Goal: Task Accomplishment & Management: Manage account settings

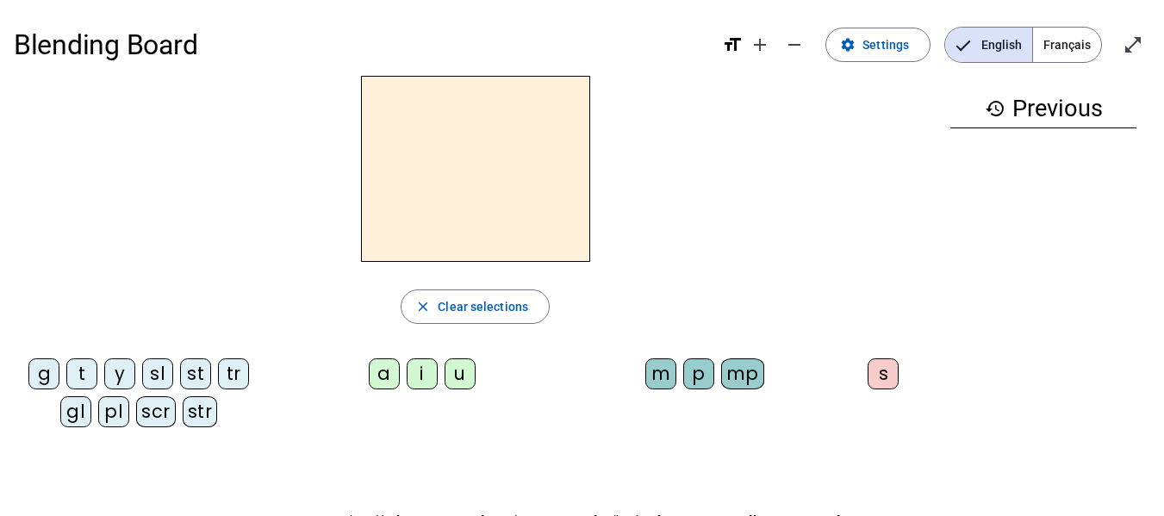
click at [1066, 47] on span "Français" at bounding box center [1067, 45] width 68 height 34
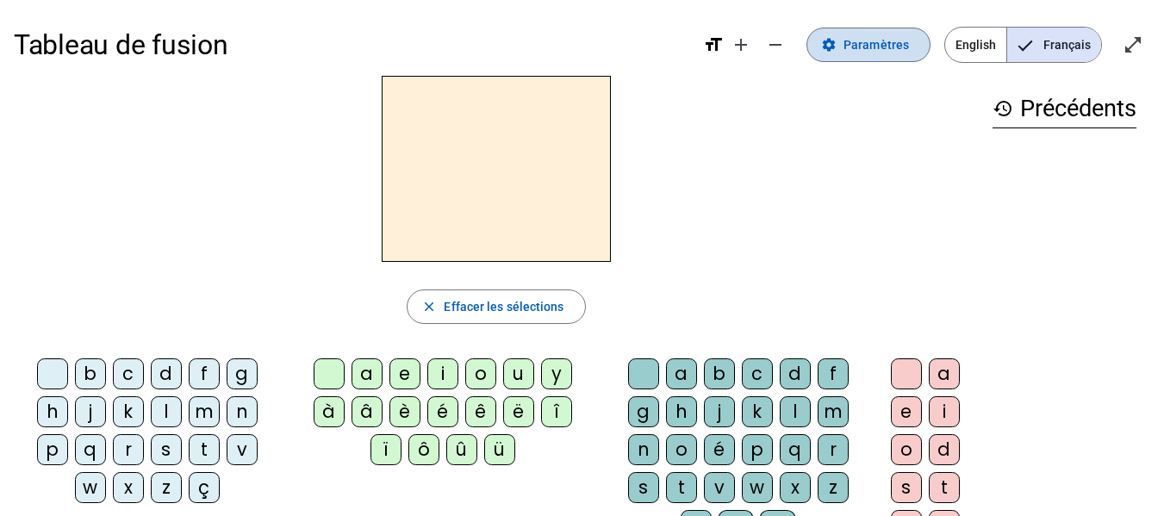
click at [892, 43] on span "Paramètres" at bounding box center [875, 44] width 65 height 21
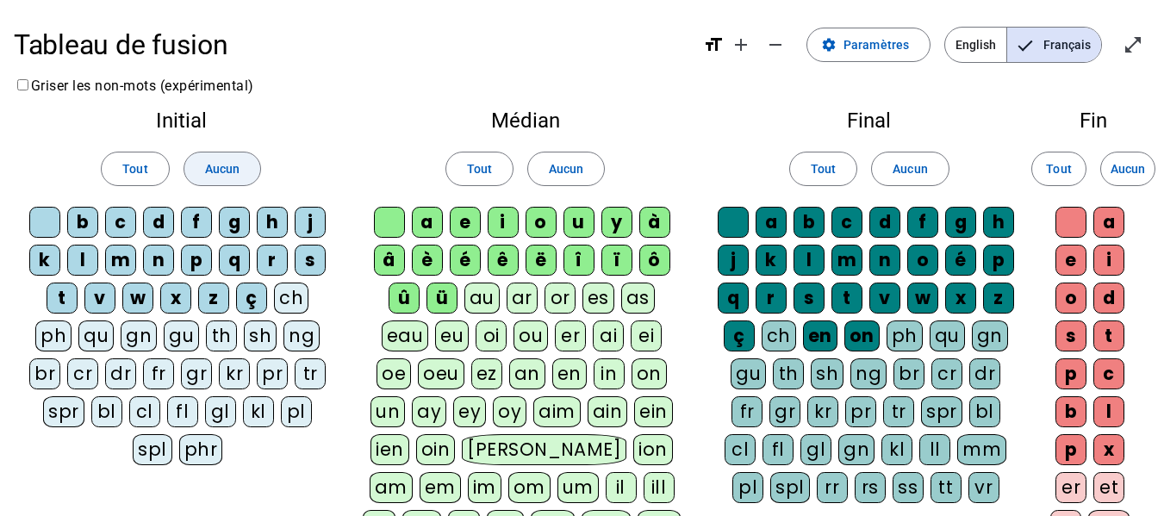
click at [212, 165] on span "Aucun" at bounding box center [222, 169] width 34 height 21
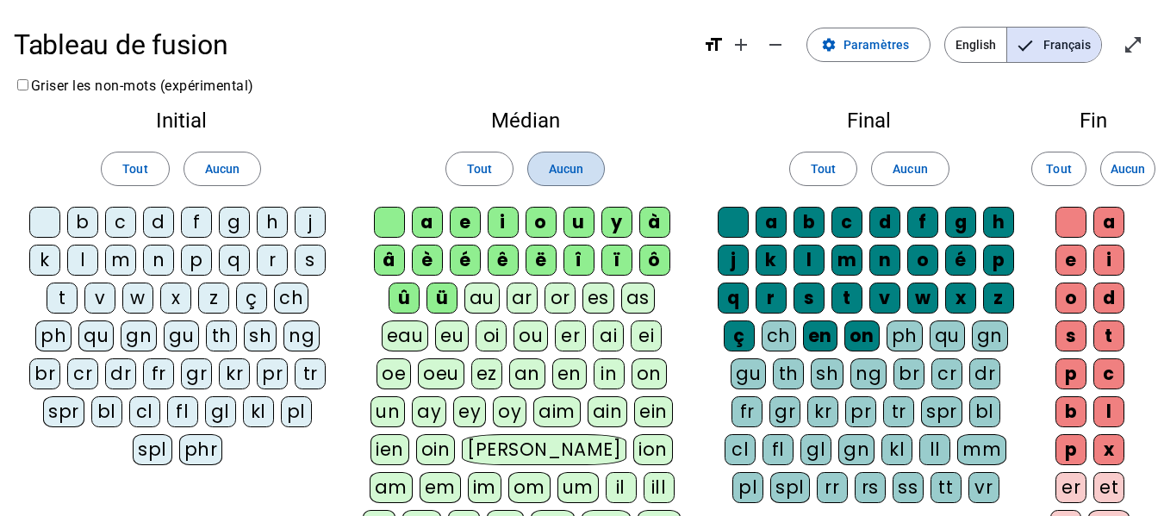
click at [552, 159] on span "Aucun" at bounding box center [566, 169] width 34 height 21
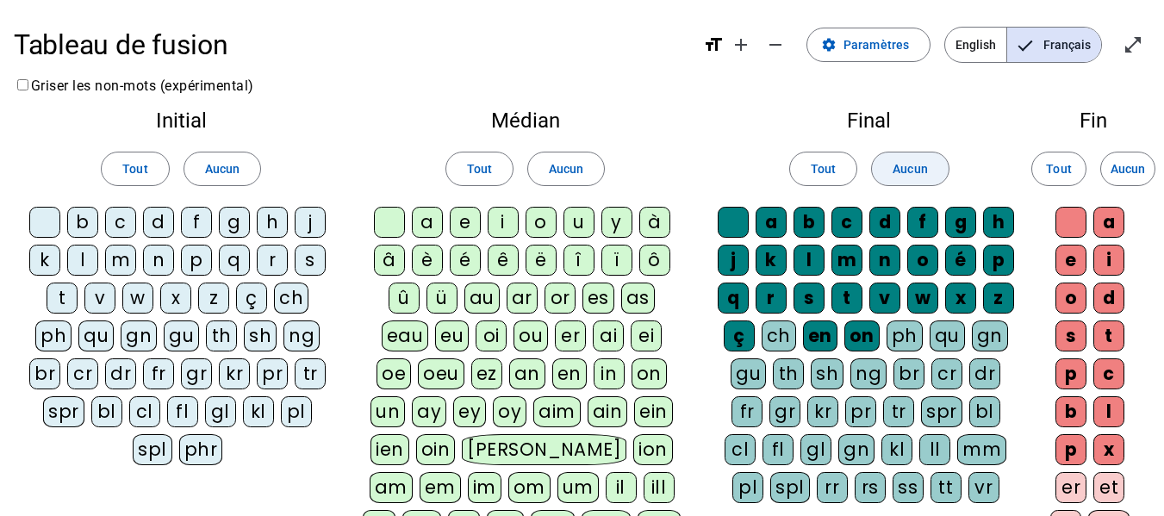
click at [904, 168] on span "Aucun" at bounding box center [909, 169] width 34 height 21
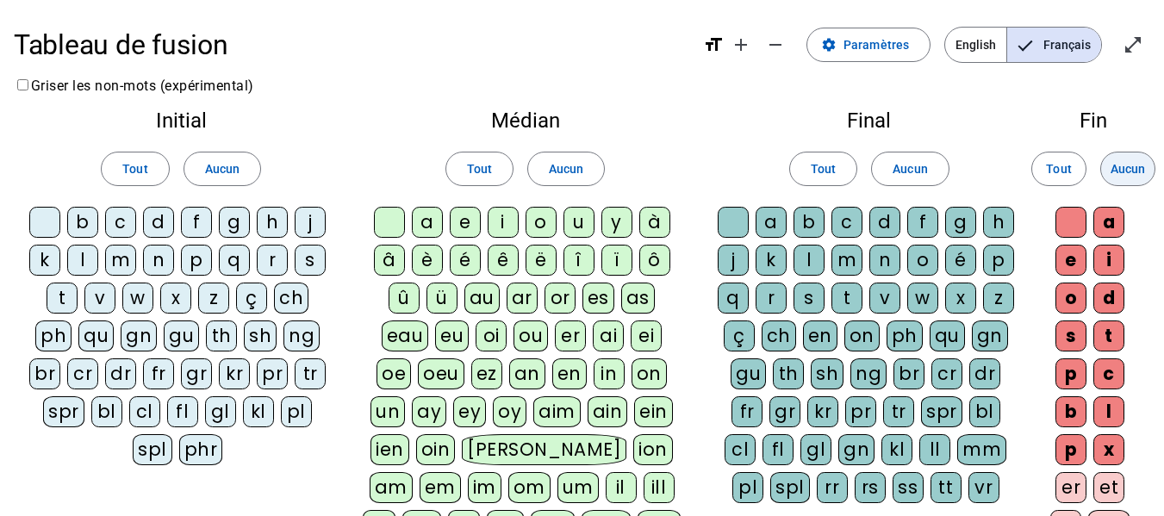
click at [1127, 165] on span "Aucun" at bounding box center [1127, 169] width 34 height 21
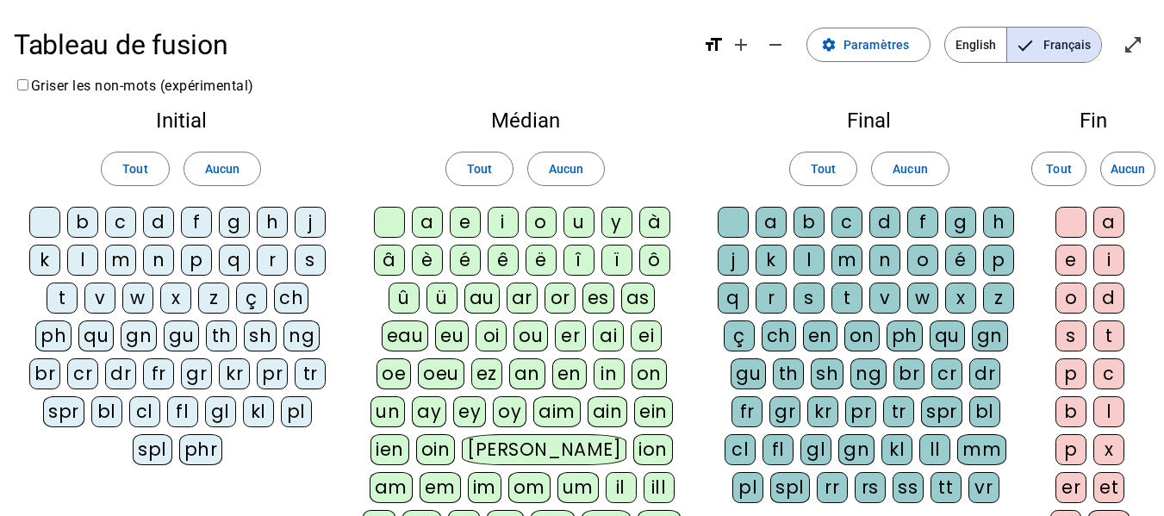
click at [124, 258] on div "m" at bounding box center [120, 260] width 31 height 31
click at [544, 222] on div "o" at bounding box center [540, 222] width 31 height 31
click at [844, 300] on div "t" at bounding box center [846, 298] width 31 height 31
click at [196, 258] on div "p" at bounding box center [196, 260] width 31 height 31
click at [86, 255] on div "l" at bounding box center [82, 260] width 31 height 31
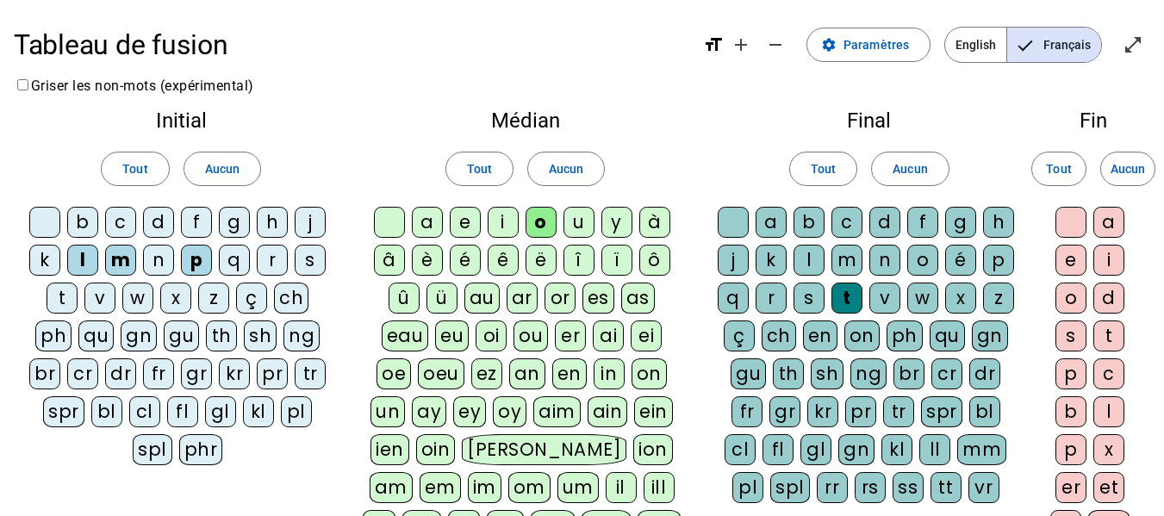
click at [271, 267] on div "r" at bounding box center [272, 260] width 31 height 31
click at [421, 219] on div "a" at bounding box center [427, 222] width 31 height 31
click at [500, 221] on div "i" at bounding box center [503, 222] width 31 height 31
click at [109, 298] on div "v" at bounding box center [99, 298] width 31 height 31
click at [165, 226] on div "d" at bounding box center [158, 222] width 31 height 31
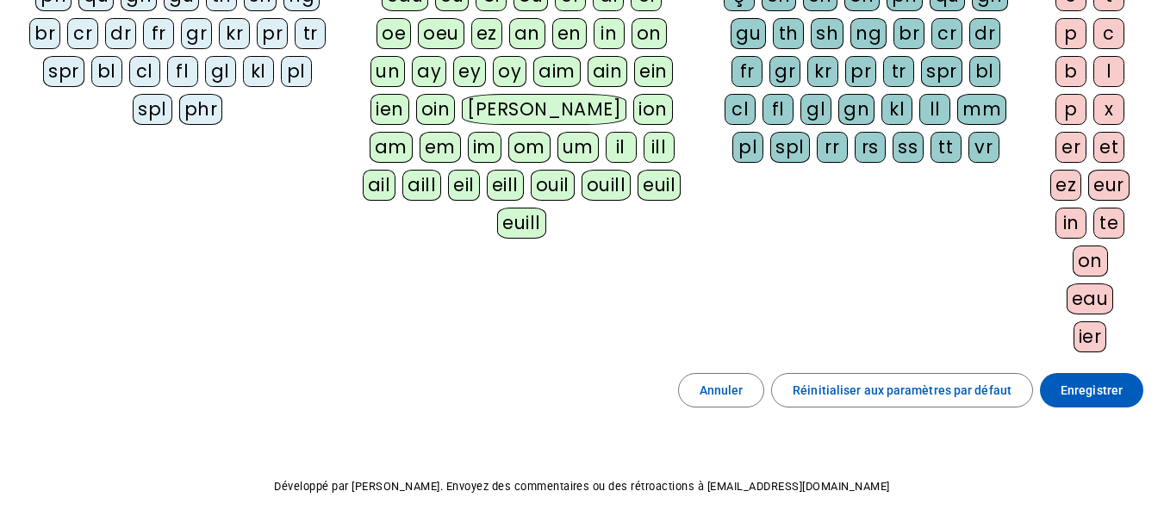
scroll to position [413, 0]
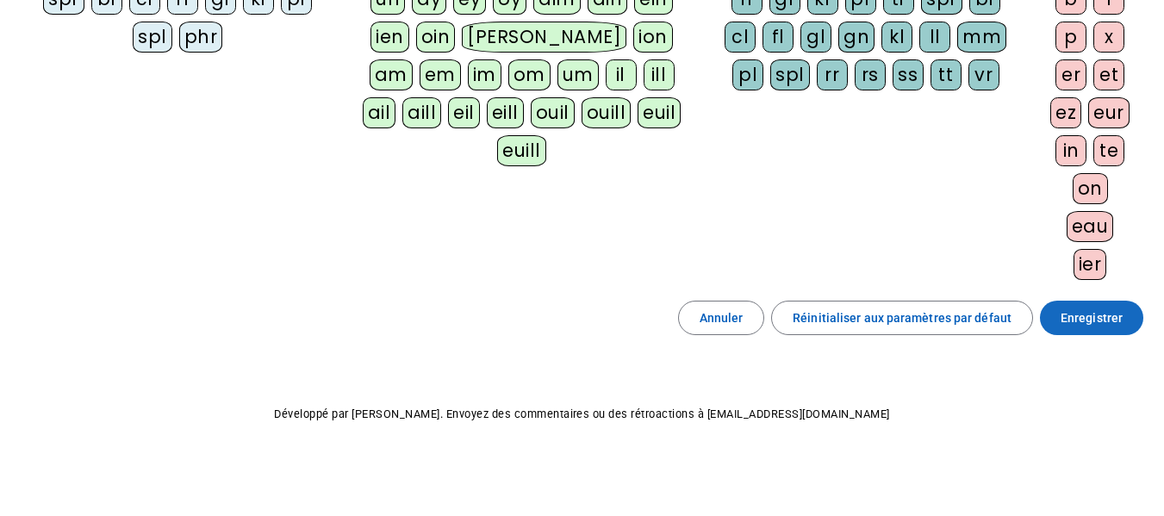
click at [1110, 319] on span "Enregistrer" at bounding box center [1091, 318] width 62 height 21
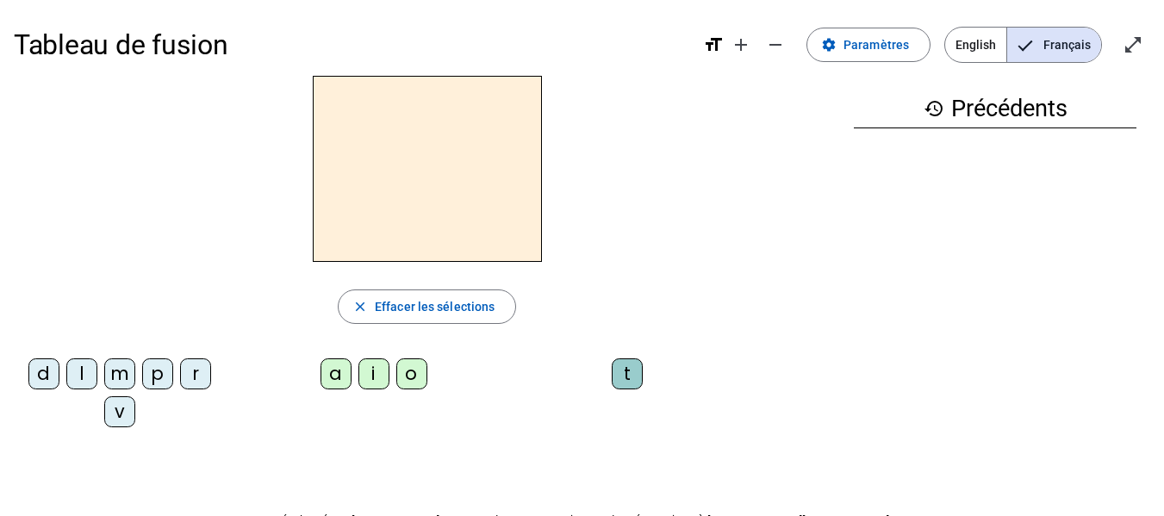
click at [123, 370] on div "m" at bounding box center [119, 373] width 31 height 31
drag, startPoint x: 414, startPoint y: 375, endPoint x: 406, endPoint y: 374, distance: 8.7
click at [414, 376] on div "o" at bounding box center [411, 373] width 31 height 31
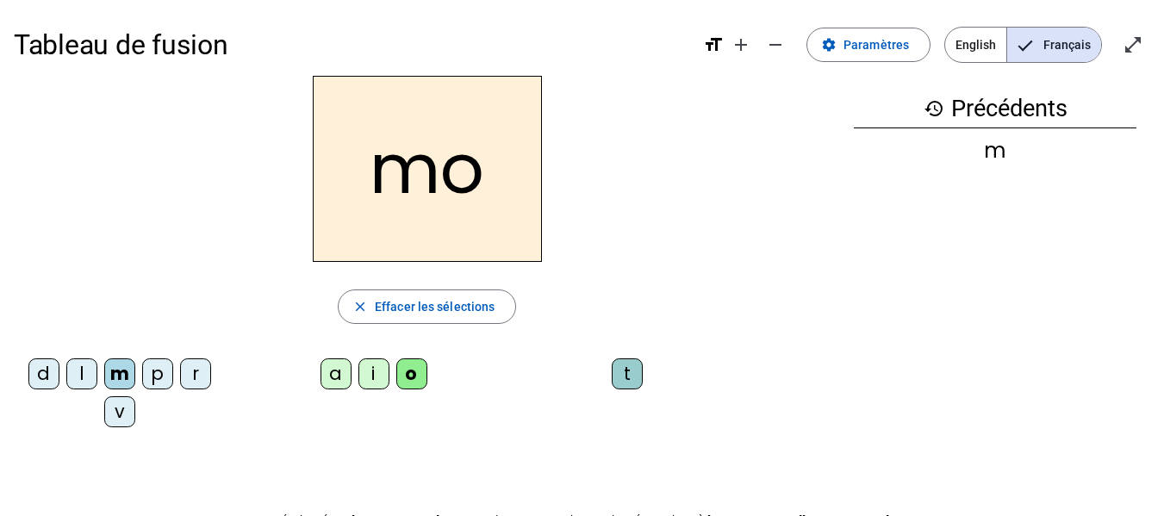
click at [619, 372] on div "t" at bounding box center [627, 373] width 31 height 31
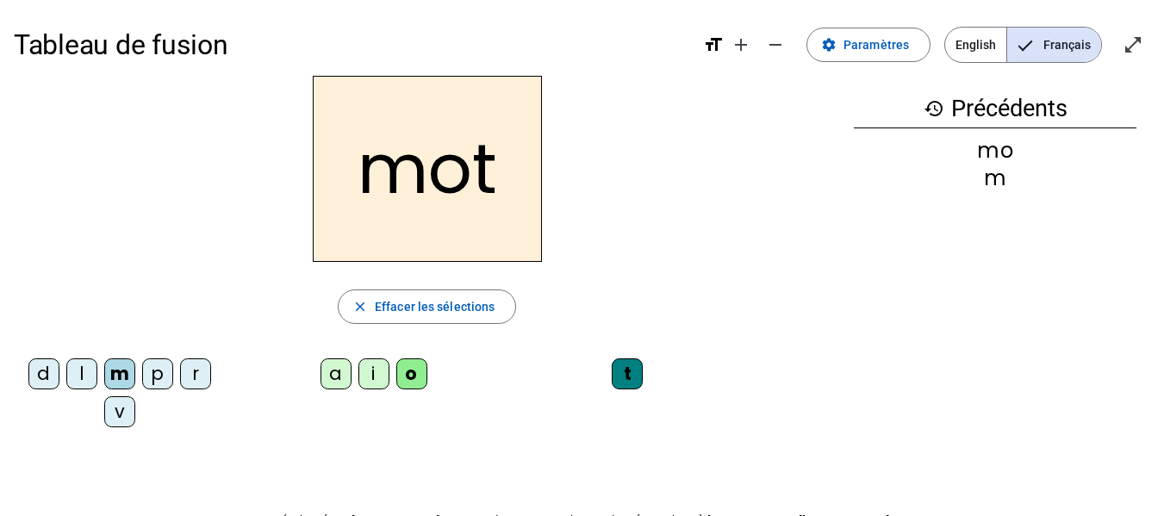
click at [151, 384] on div "p" at bounding box center [157, 373] width 31 height 31
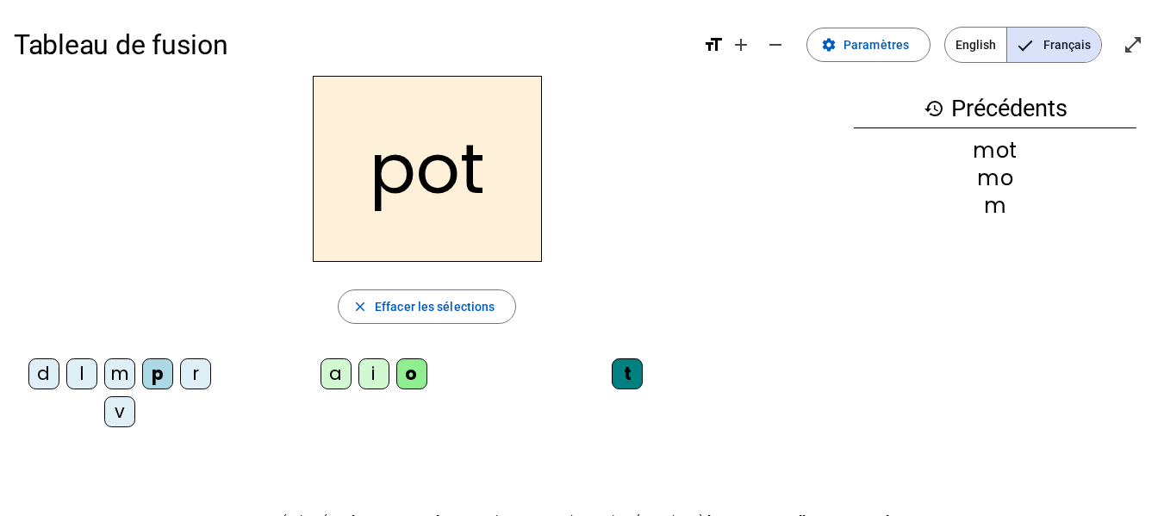
click at [85, 371] on div "l" at bounding box center [81, 373] width 31 height 31
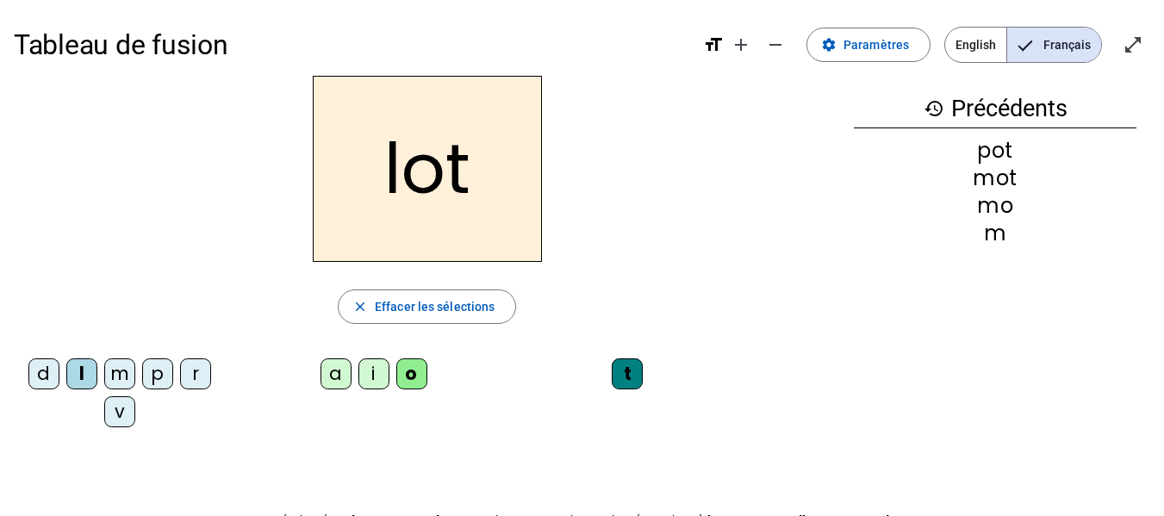
click at [203, 375] on div "r" at bounding box center [195, 373] width 31 height 31
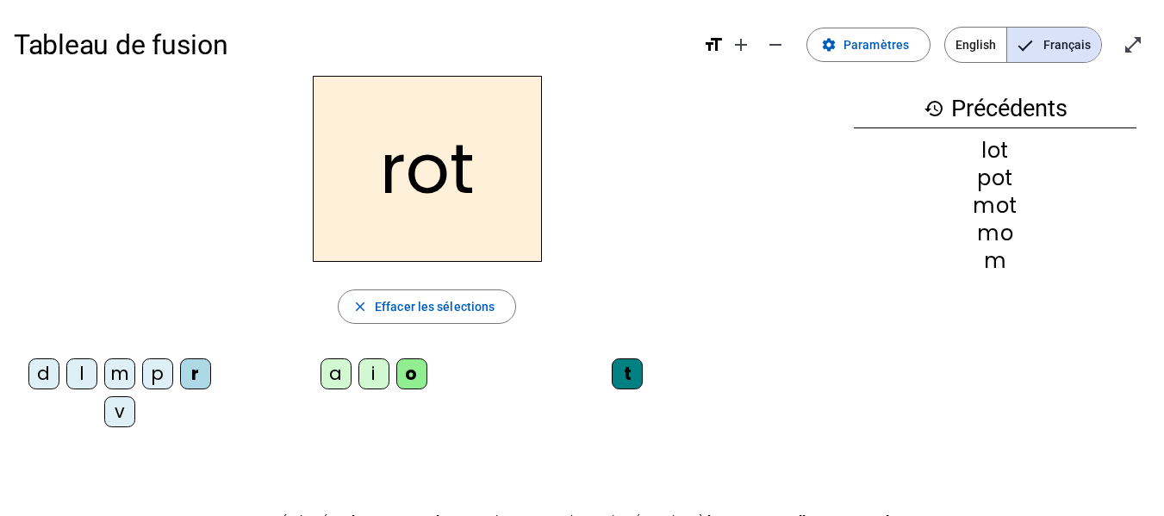
click at [330, 375] on div "a" at bounding box center [335, 373] width 31 height 31
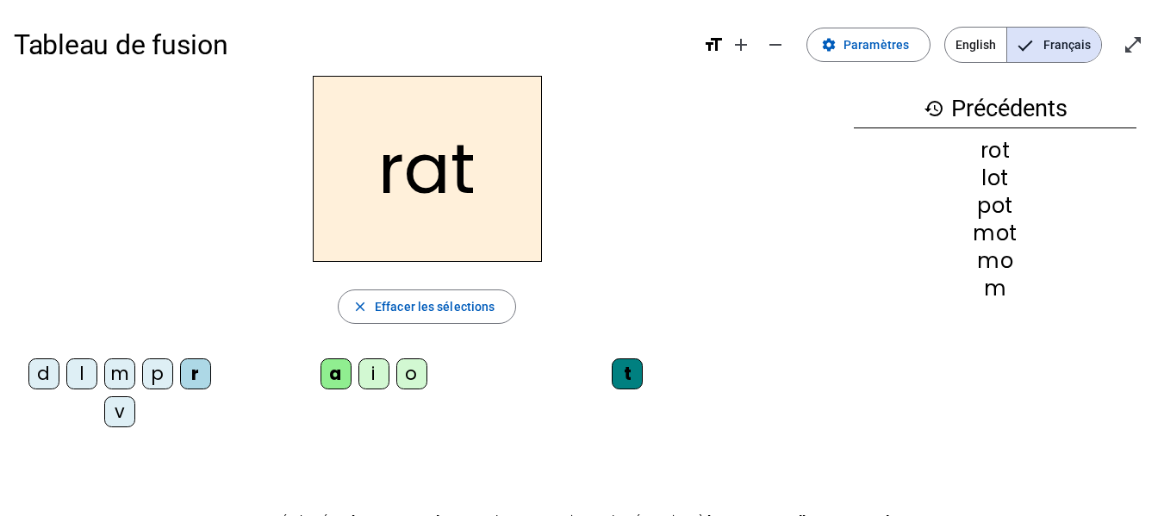
click at [377, 362] on div "i" at bounding box center [373, 373] width 31 height 31
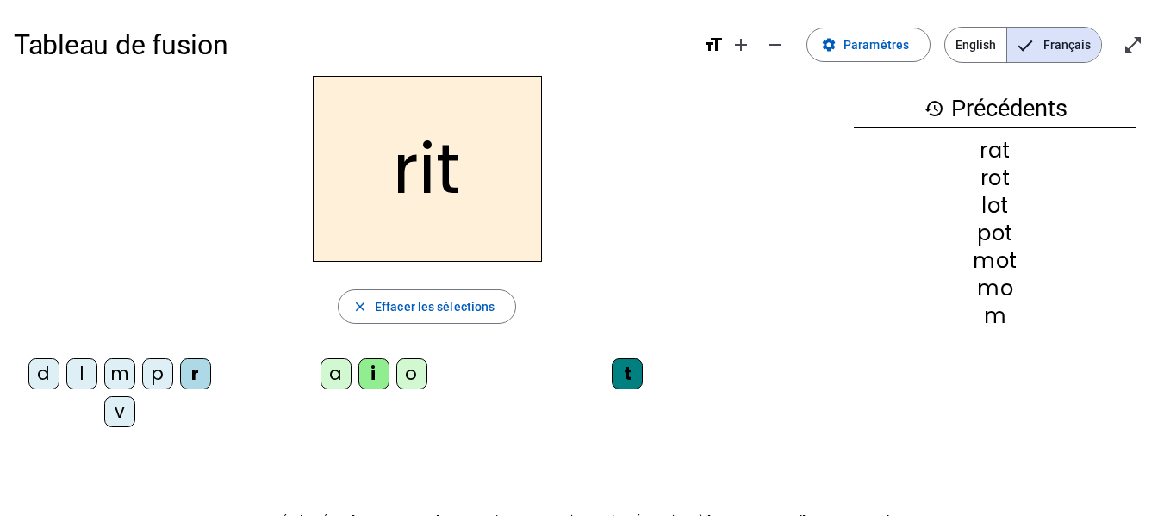
click at [118, 412] on div "v" at bounding box center [119, 411] width 31 height 31
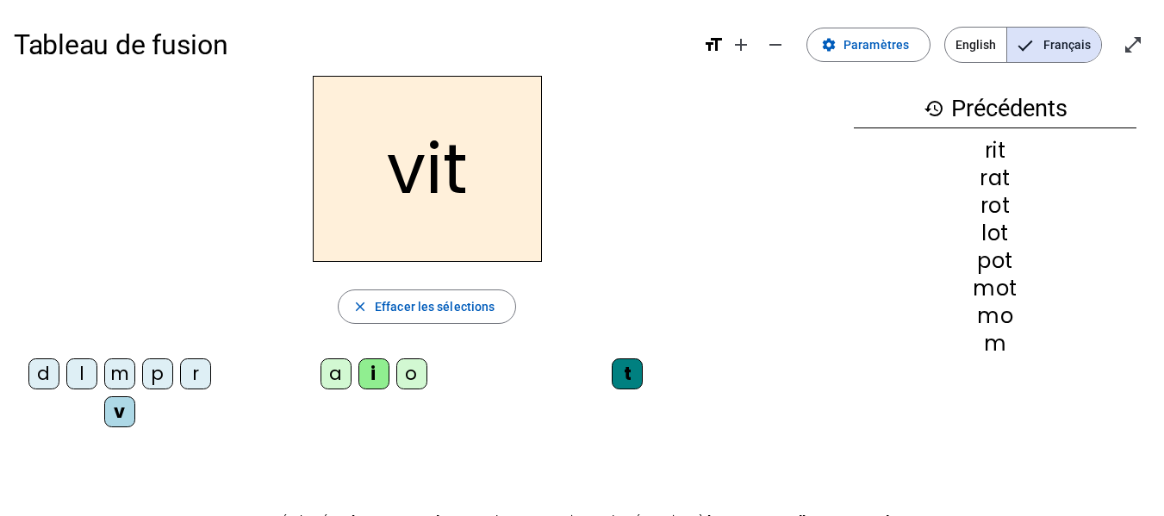
click at [123, 370] on div "m" at bounding box center [119, 373] width 31 height 31
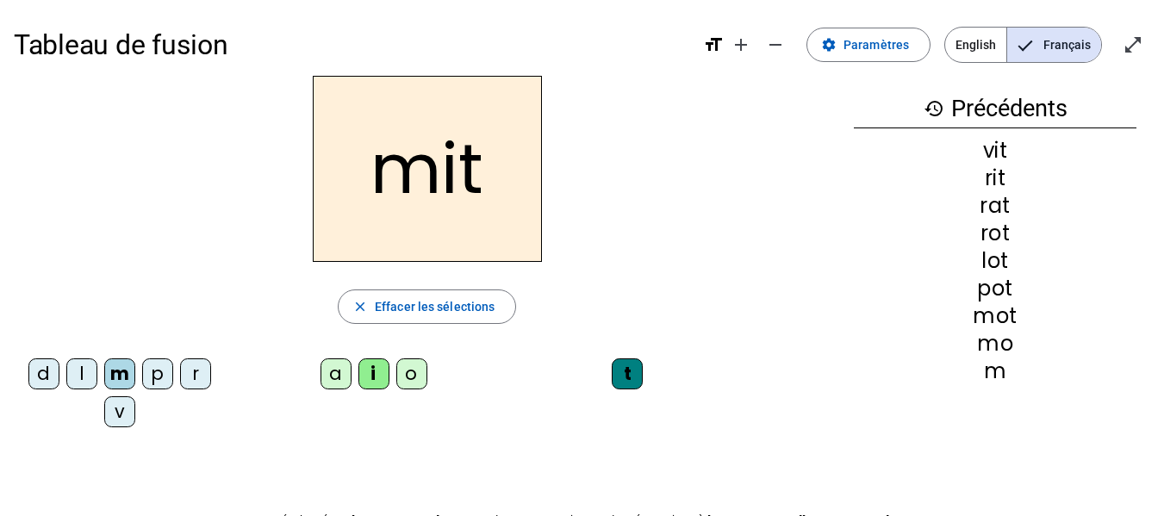
click at [41, 373] on div "d" at bounding box center [43, 373] width 31 height 31
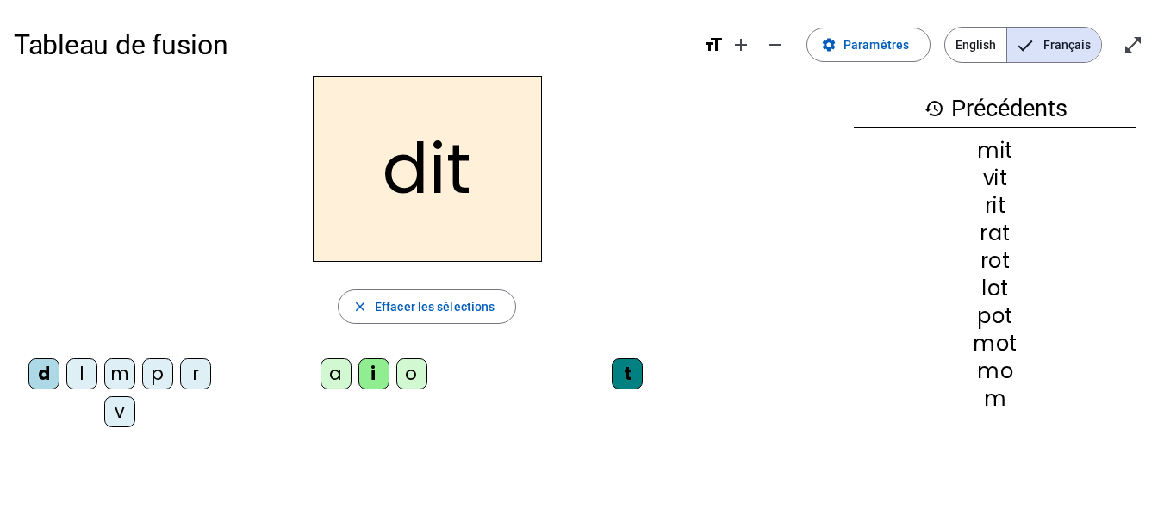
click at [971, 42] on span "English" at bounding box center [975, 45] width 61 height 34
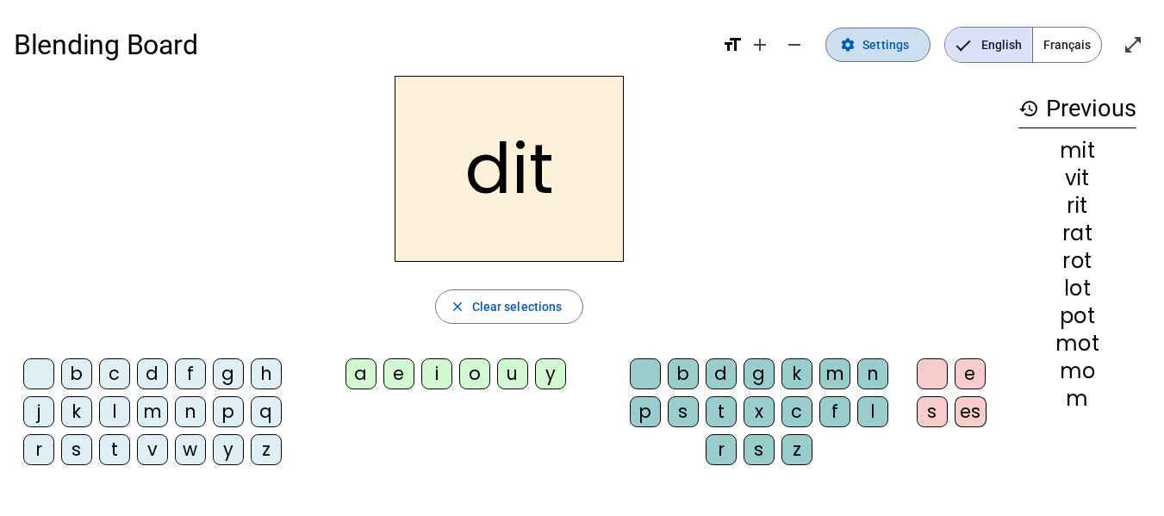
click at [893, 39] on span "Settings" at bounding box center [885, 44] width 47 height 21
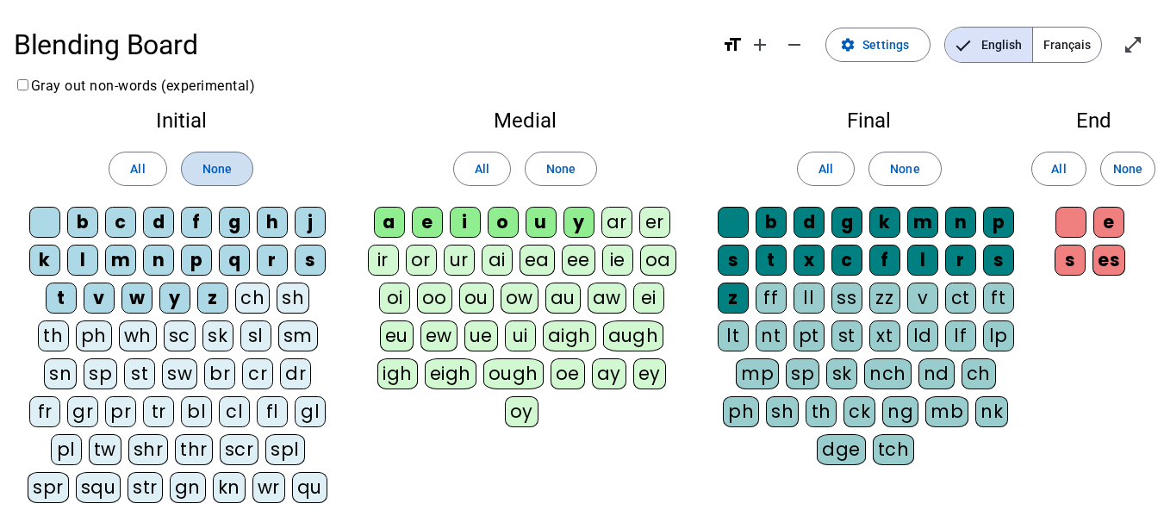
click at [227, 171] on span "None" at bounding box center [216, 169] width 29 height 21
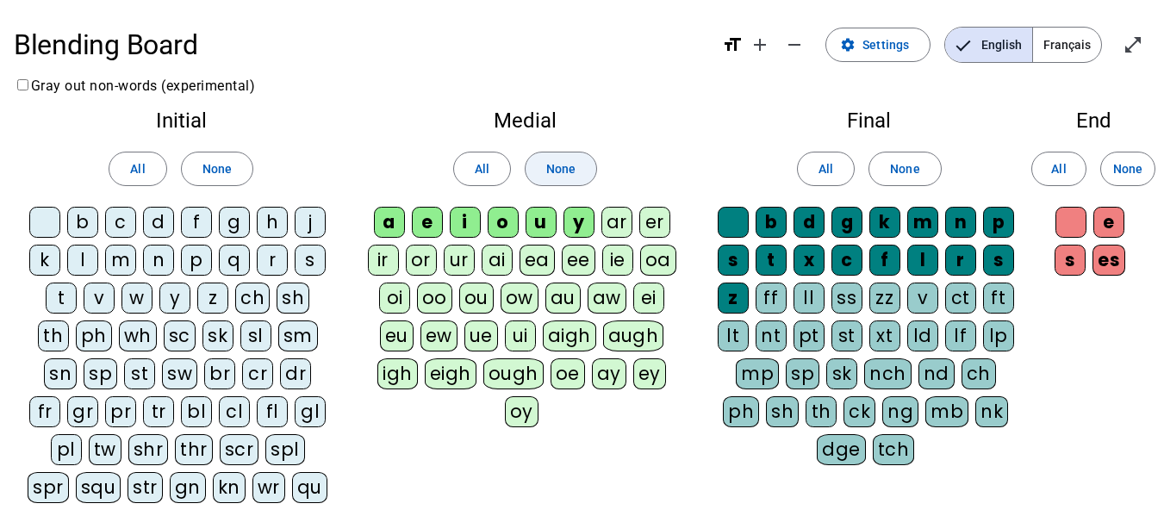
click at [581, 165] on span at bounding box center [560, 168] width 71 height 41
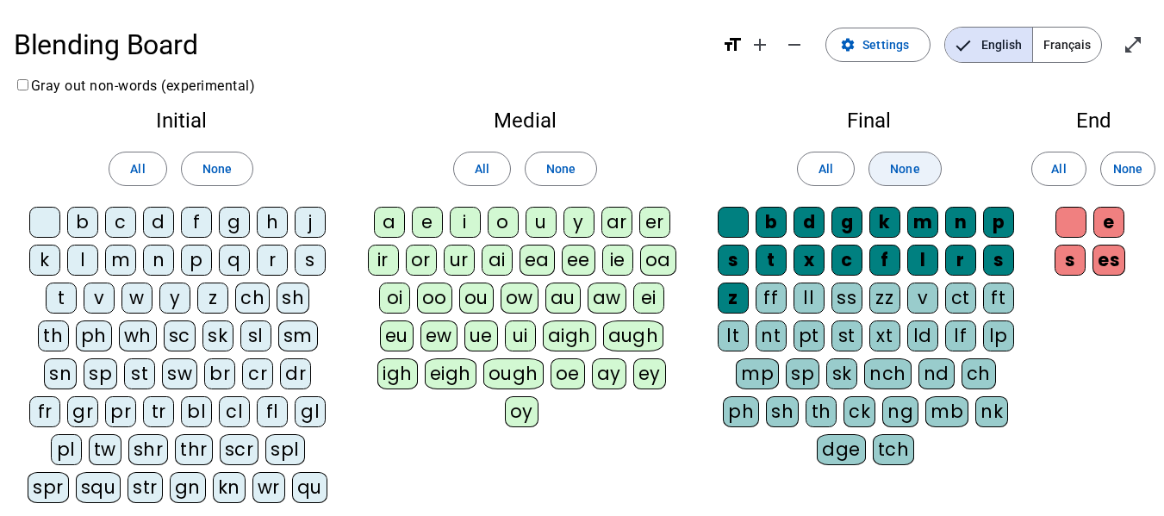
click at [905, 149] on span at bounding box center [904, 168] width 71 height 41
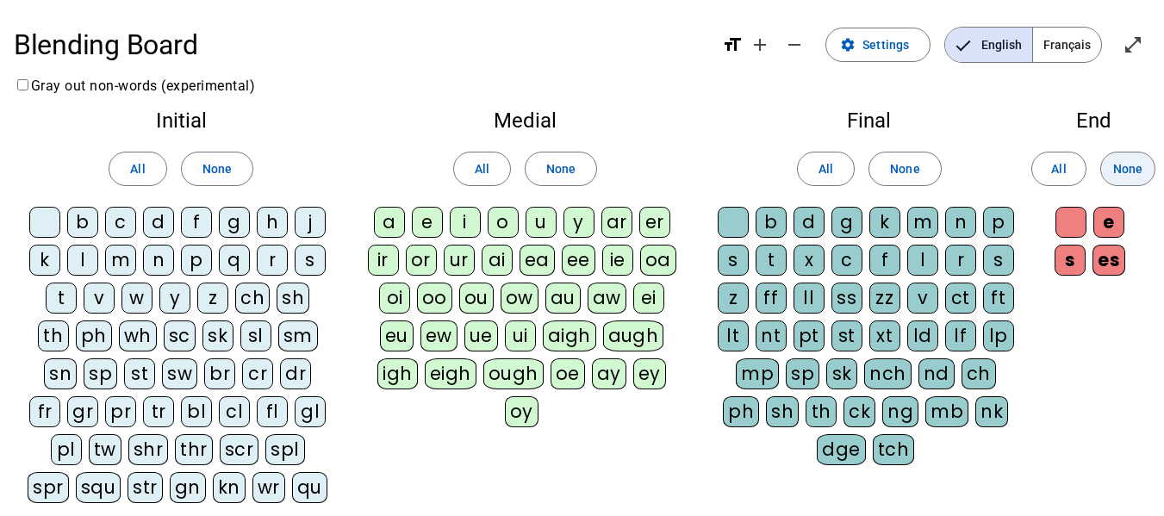
click at [1141, 162] on span "None" at bounding box center [1127, 169] width 29 height 21
click at [303, 258] on div "s" at bounding box center [310, 260] width 31 height 31
click at [382, 229] on div "a" at bounding box center [389, 222] width 31 height 31
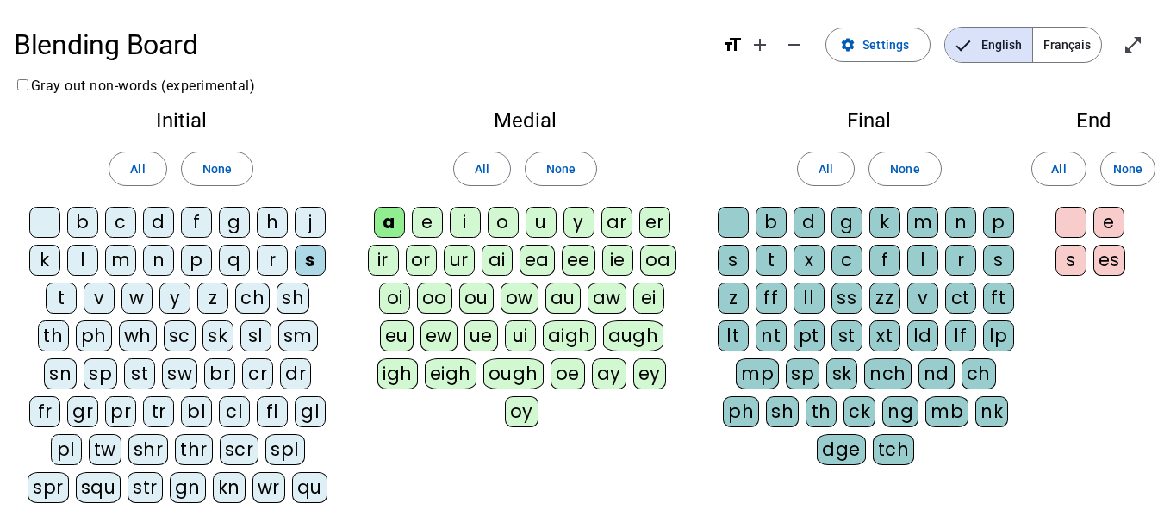
click at [813, 218] on div "d" at bounding box center [808, 222] width 31 height 31
click at [774, 261] on div "t" at bounding box center [771, 260] width 31 height 31
click at [463, 227] on div "i" at bounding box center [465, 222] width 31 height 31
click at [85, 259] on div "l" at bounding box center [82, 260] width 31 height 31
click at [507, 219] on div "o" at bounding box center [503, 222] width 31 height 31
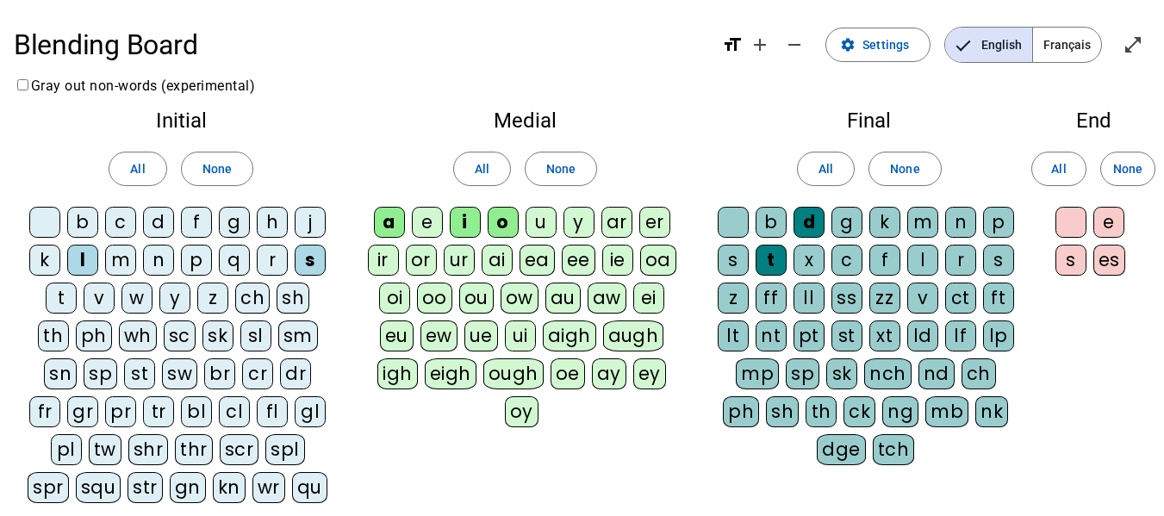
click at [164, 264] on div "n" at bounding box center [158, 260] width 31 height 31
click at [271, 264] on div "r" at bounding box center [272, 260] width 31 height 31
click at [931, 225] on div "m" at bounding box center [922, 222] width 31 height 31
click at [930, 225] on div "m" at bounding box center [922, 222] width 31 height 31
click at [116, 266] on div "m" at bounding box center [120, 260] width 31 height 31
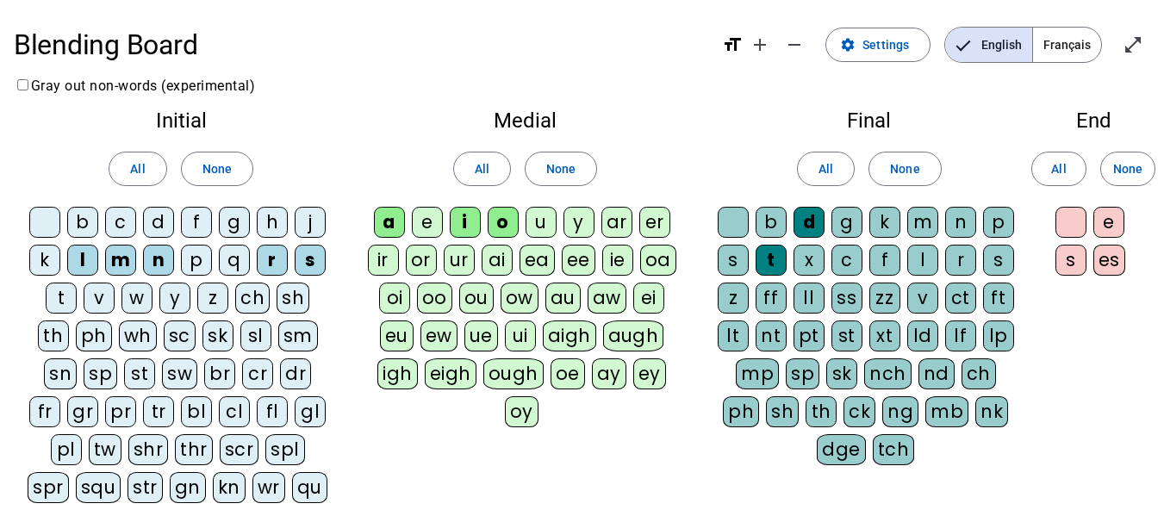
click at [816, 252] on div "x" at bounding box center [808, 260] width 31 height 31
click at [190, 228] on div "f" at bounding box center [196, 222] width 31 height 31
click at [958, 226] on div "n" at bounding box center [960, 222] width 31 height 31
click at [116, 226] on div "c" at bounding box center [120, 222] width 31 height 31
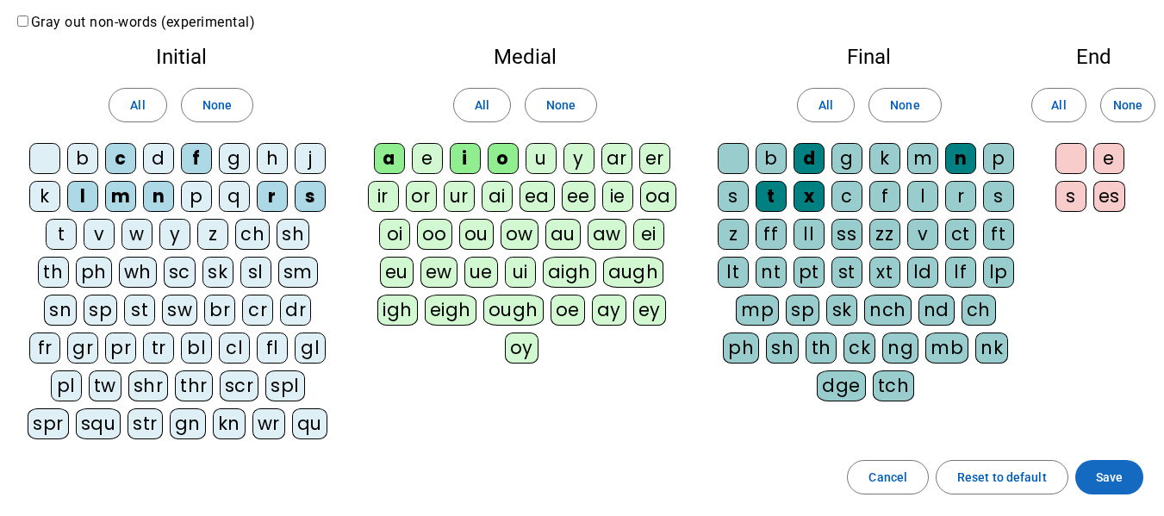
scroll to position [223, 0]
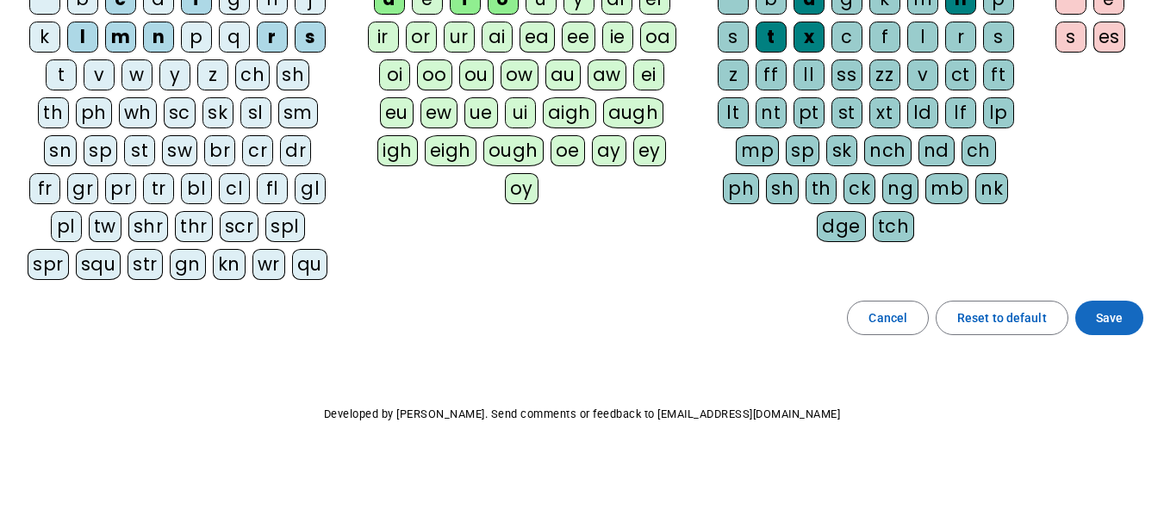
click at [1104, 322] on span "Save" at bounding box center [1109, 318] width 27 height 21
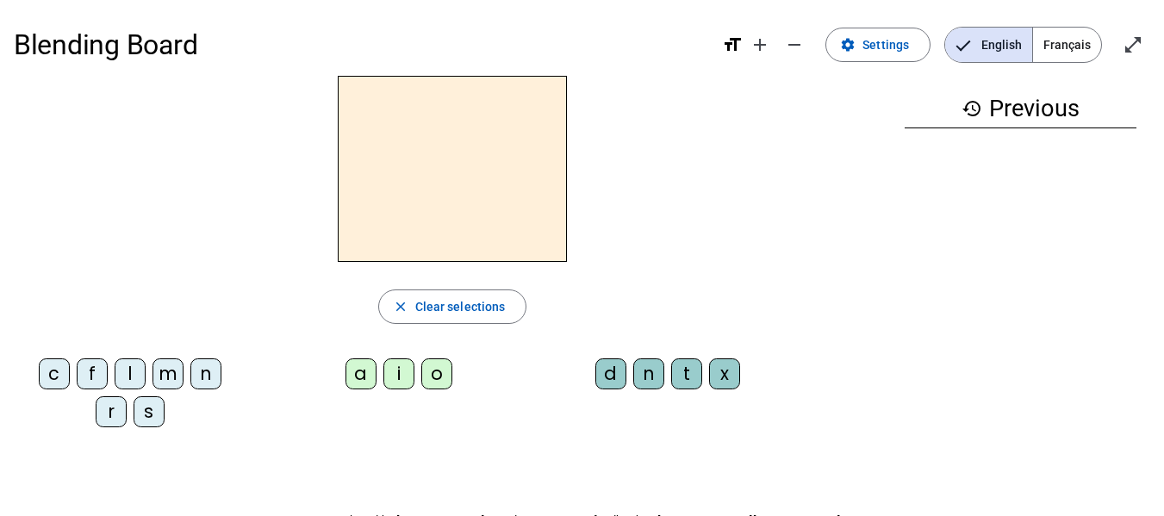
click at [147, 417] on div "s" at bounding box center [149, 411] width 31 height 31
click at [356, 374] on div "a" at bounding box center [360, 373] width 31 height 31
click at [615, 367] on div "d" at bounding box center [610, 373] width 31 height 31
